Goal: Task Accomplishment & Management: Use online tool/utility

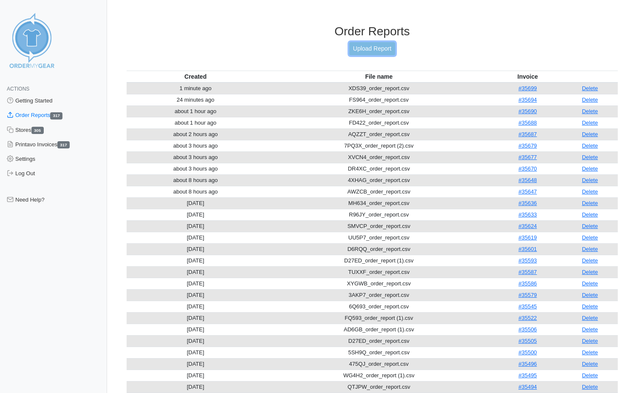
click at [393, 50] on link "Upload Report" at bounding box center [372, 48] width 46 height 13
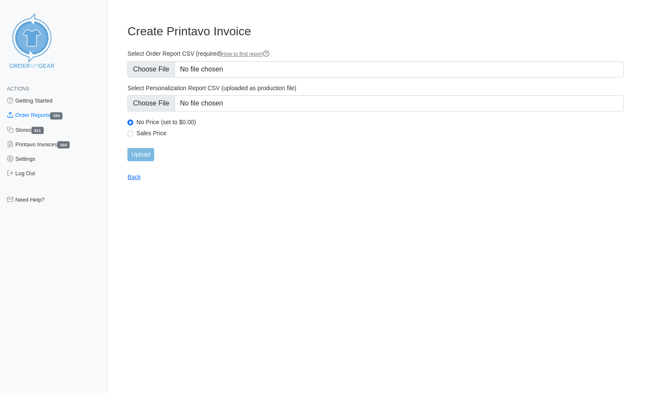
type input "C:\fakepath\C2NAX_order_report.csv"
click at [152, 158] on input "Upload" at bounding box center [140, 154] width 26 height 13
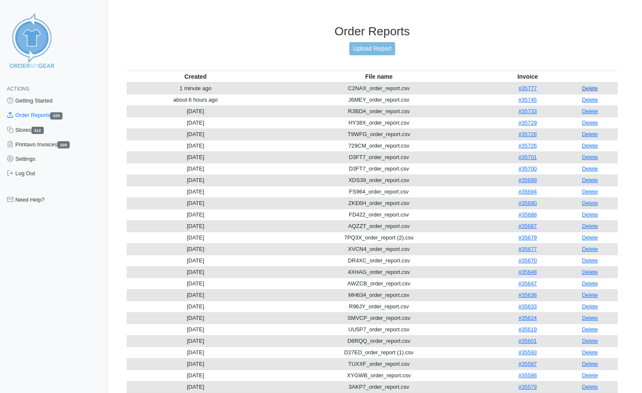
click at [585, 88] on link "Delete" at bounding box center [590, 88] width 16 height 6
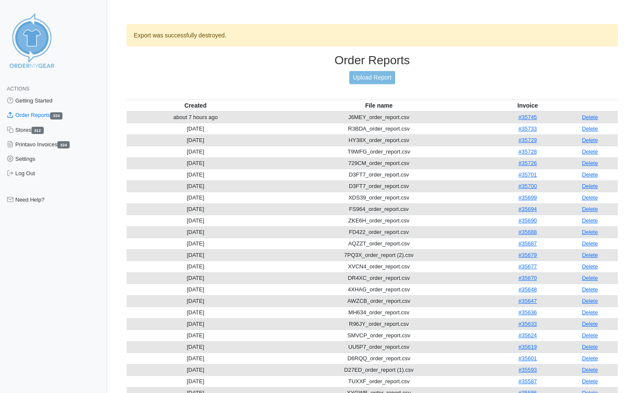
click at [381, 70] on div "Order Reports Upload Report" at bounding box center [372, 76] width 491 height 46
click at [381, 73] on link "Upload Report" at bounding box center [372, 77] width 46 height 13
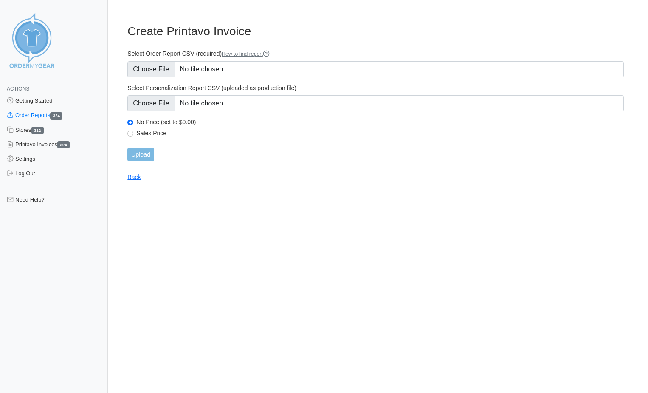
type input "C:\fakepath\F6VEX_order_report.csv"
click at [149, 156] on input "Upload" at bounding box center [140, 154] width 26 height 13
